Goal: Information Seeking & Learning: Learn about a topic

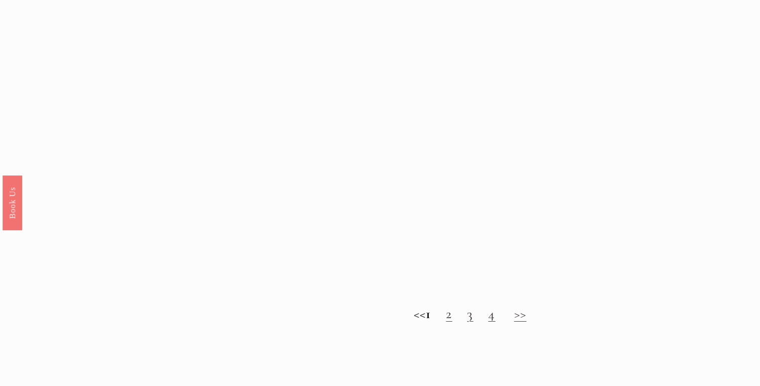
scroll to position [920, 0]
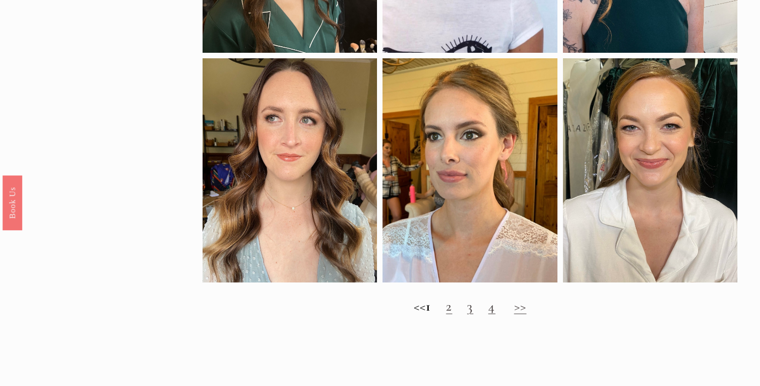
click at [452, 308] on link "2" at bounding box center [449, 306] width 6 height 17
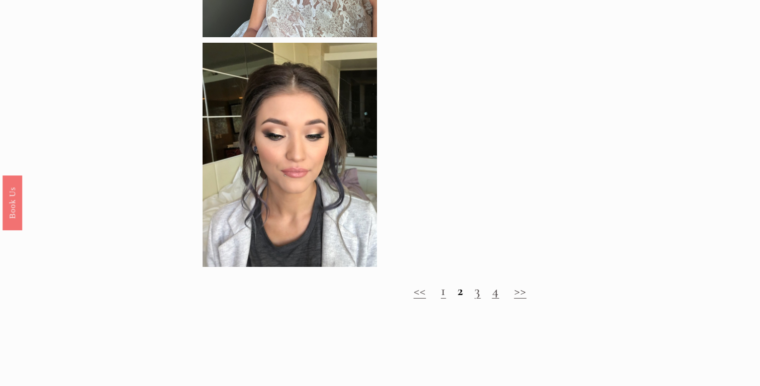
scroll to position [919, 0]
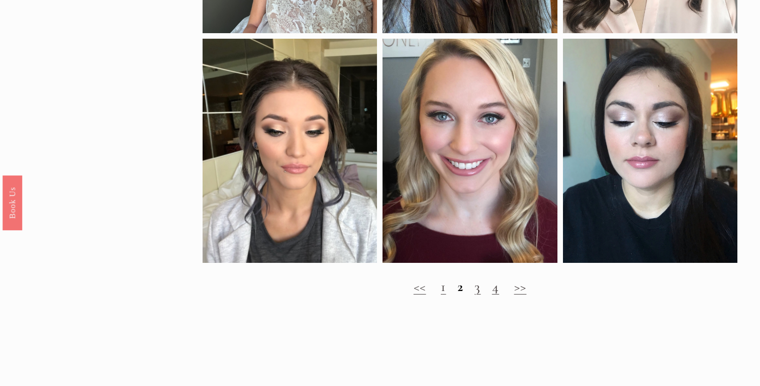
click at [479, 289] on link "3" at bounding box center [478, 286] width 6 height 17
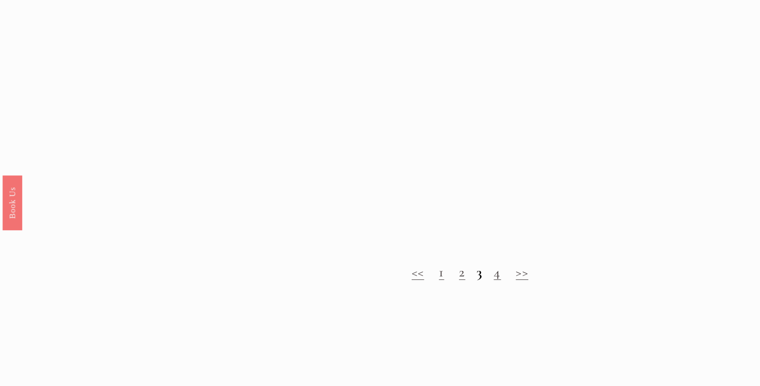
scroll to position [1009, 0]
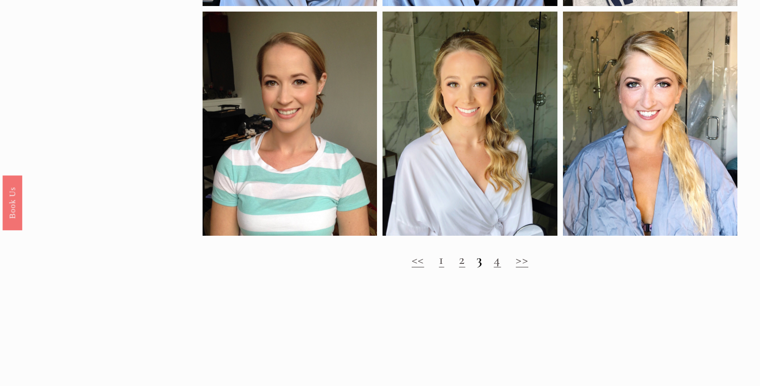
click at [500, 265] on link "4" at bounding box center [497, 259] width 7 height 17
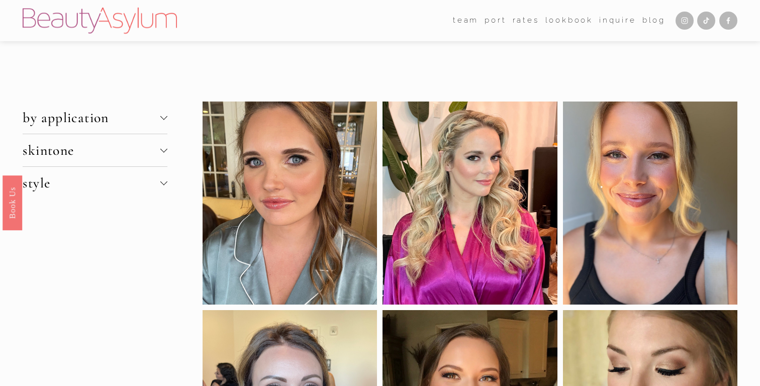
click at [55, 179] on span "style" at bounding box center [91, 182] width 137 height 17
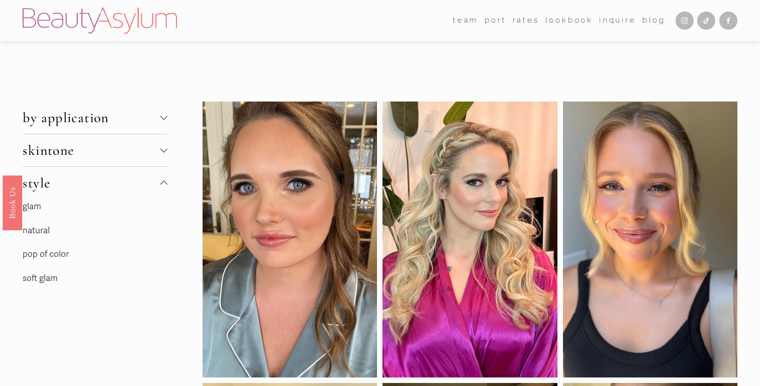
click at [40, 231] on link "natural" at bounding box center [36, 230] width 27 height 11
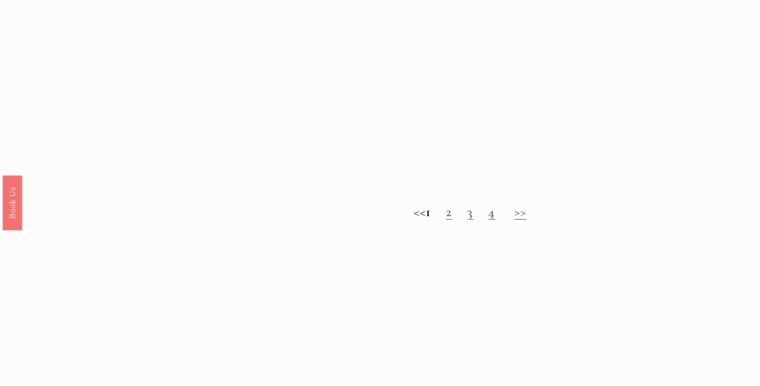
scroll to position [1010, 0]
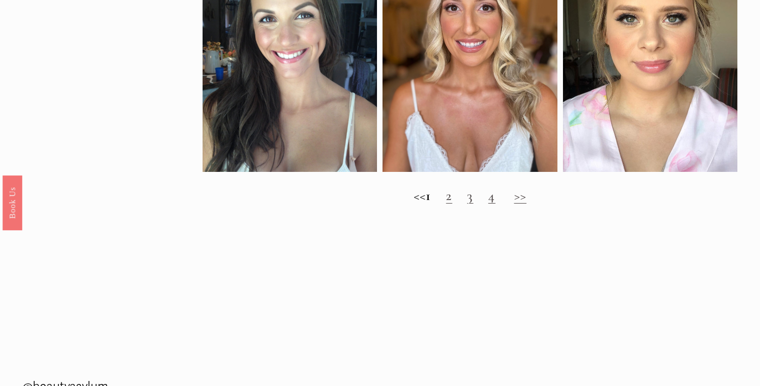
click at [452, 197] on link "2" at bounding box center [449, 195] width 6 height 17
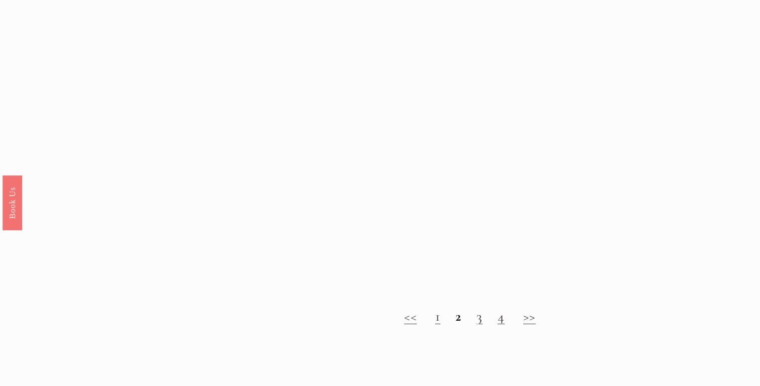
scroll to position [880, 0]
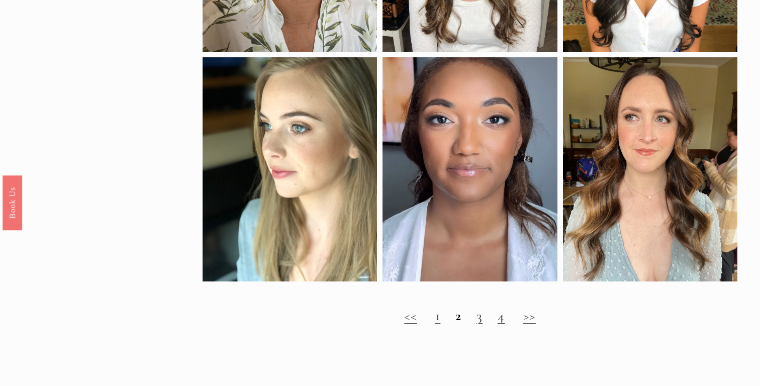
click at [481, 318] on link "3" at bounding box center [480, 315] width 6 height 17
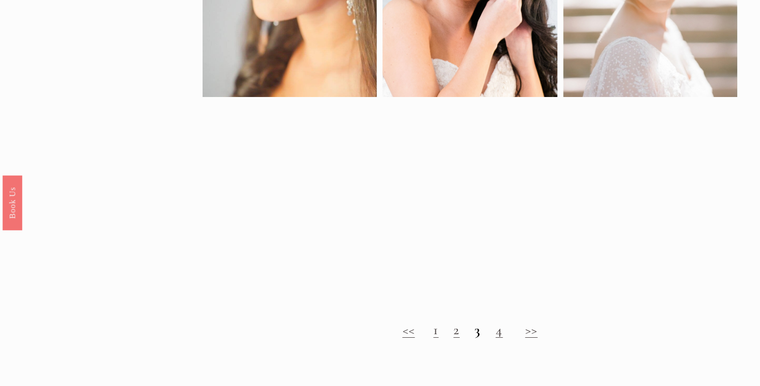
scroll to position [627, 0]
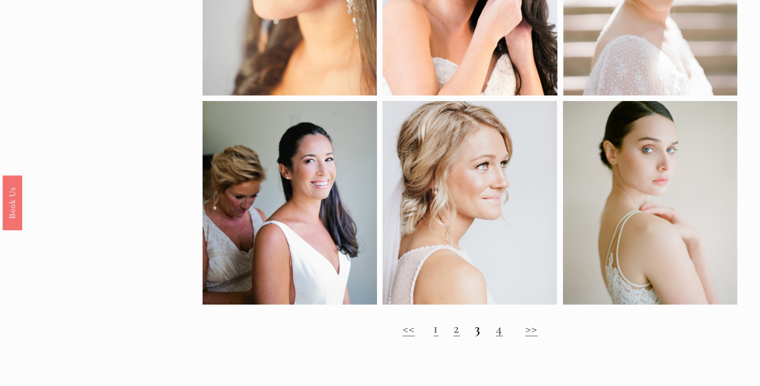
click at [503, 331] on link "4" at bounding box center [499, 328] width 7 height 17
